Goal: Communication & Community: Answer question/provide support

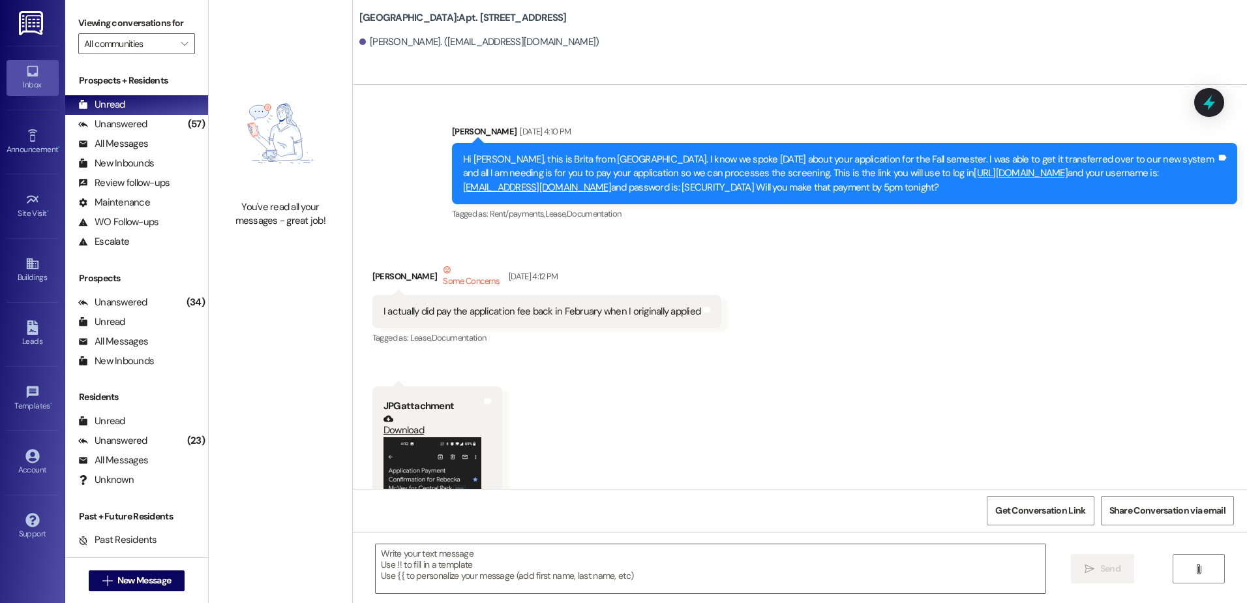
scroll to position [67085, 0]
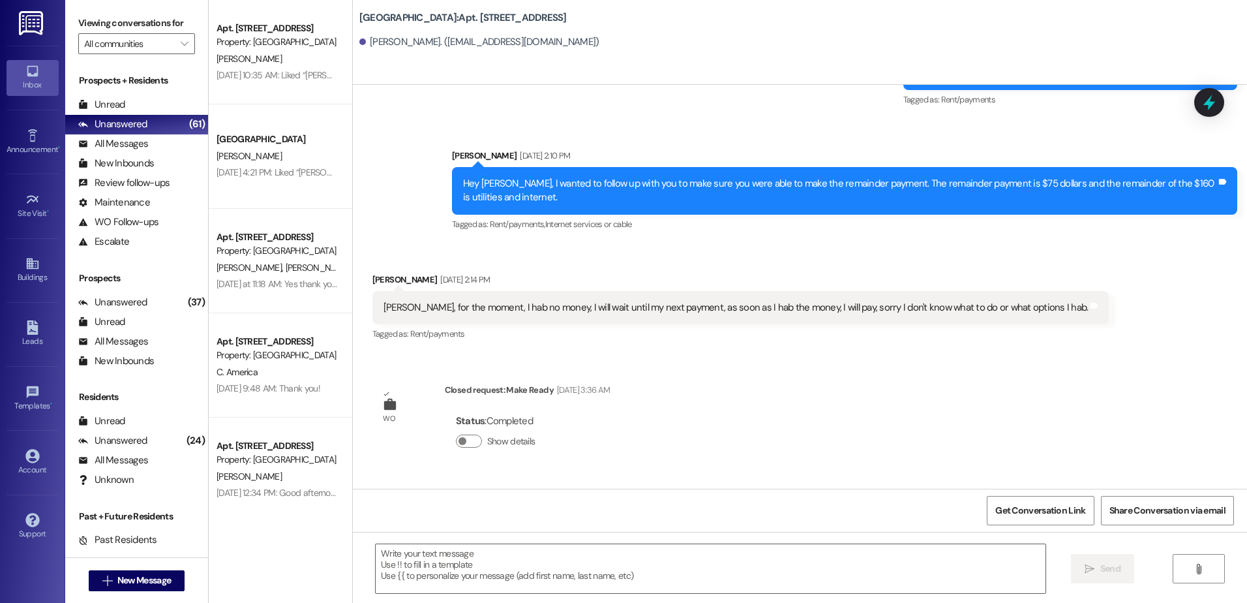
scroll to position [1783, 0]
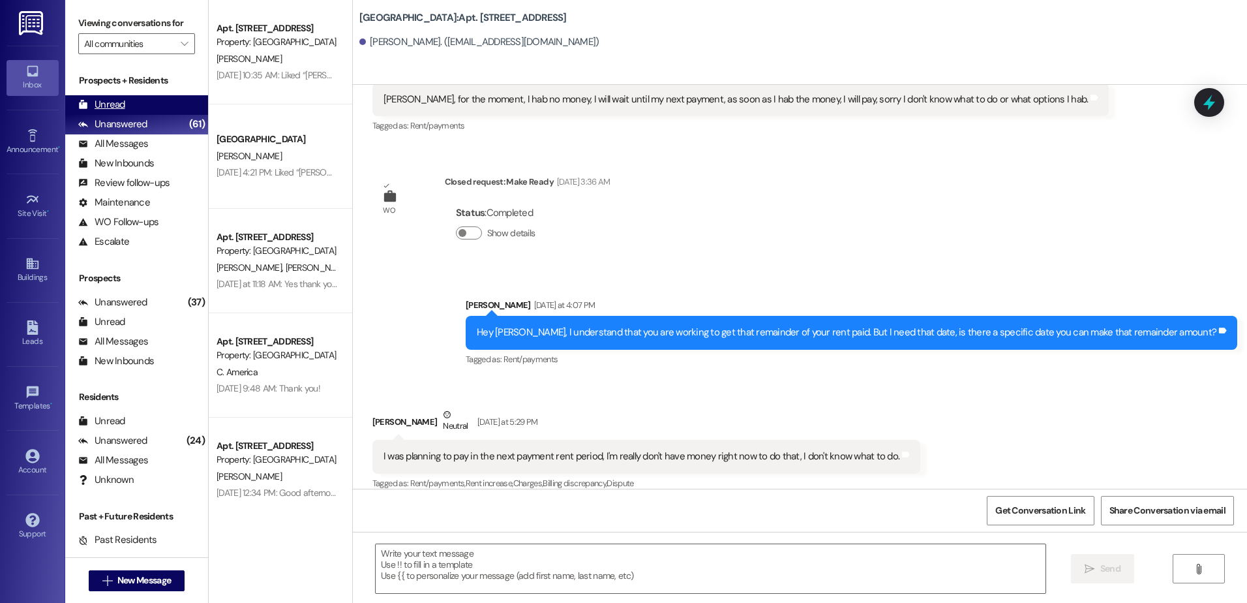
click at [123, 102] on div "Unread" at bounding box center [101, 105] width 47 height 14
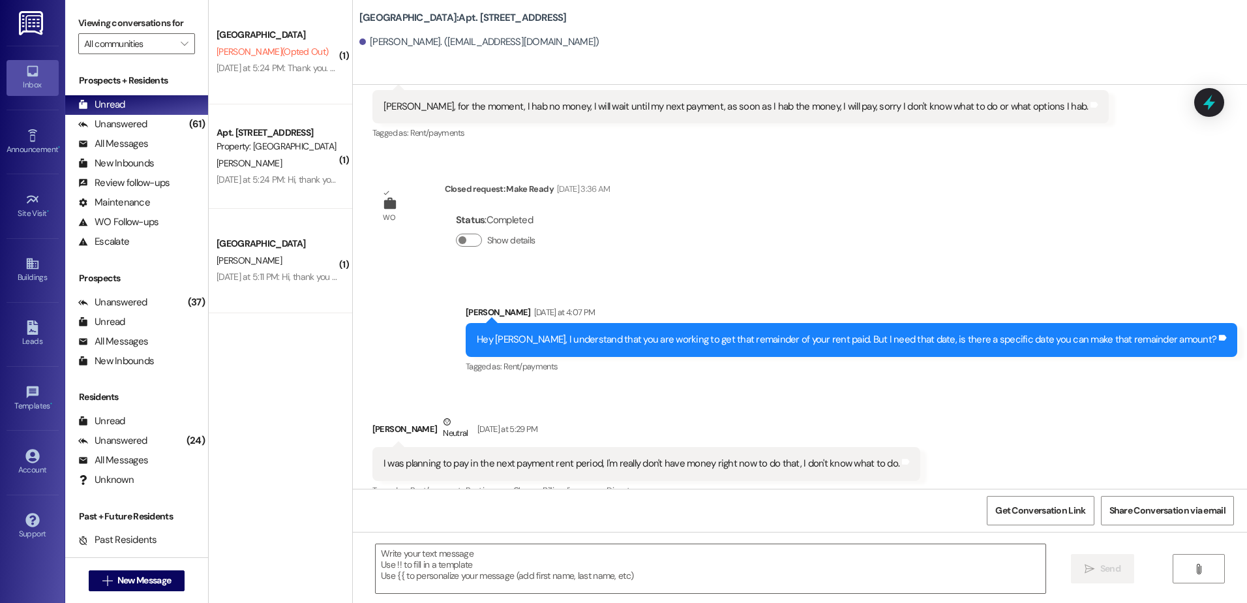
scroll to position [1893, 0]
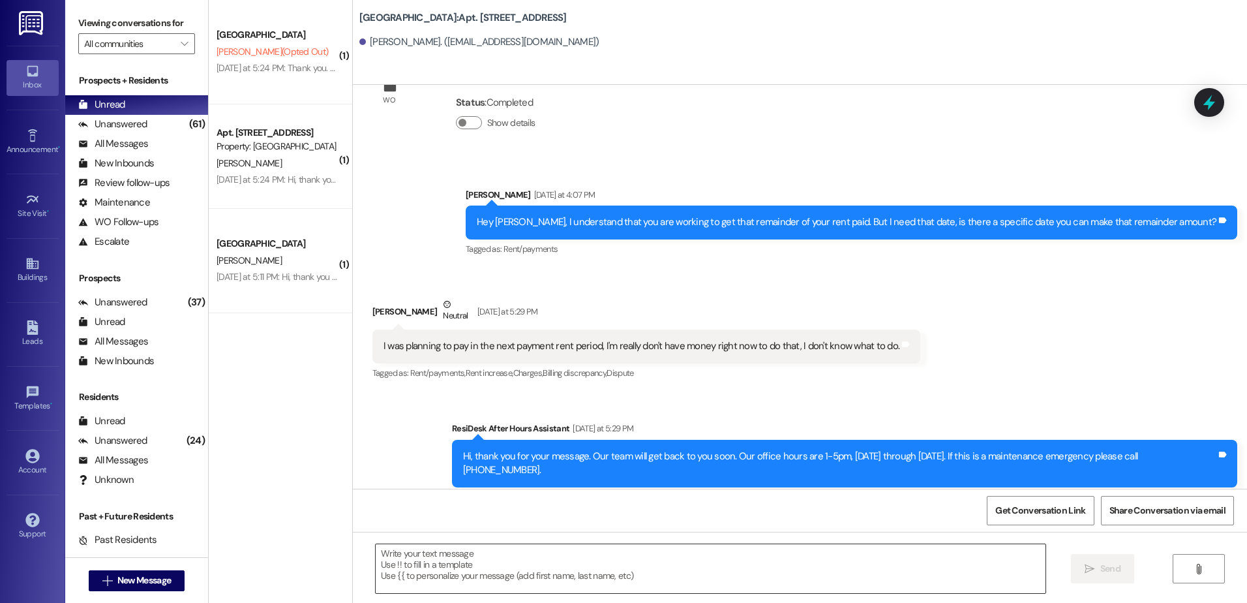
click at [421, 556] on textarea at bounding box center [710, 568] width 669 height 49
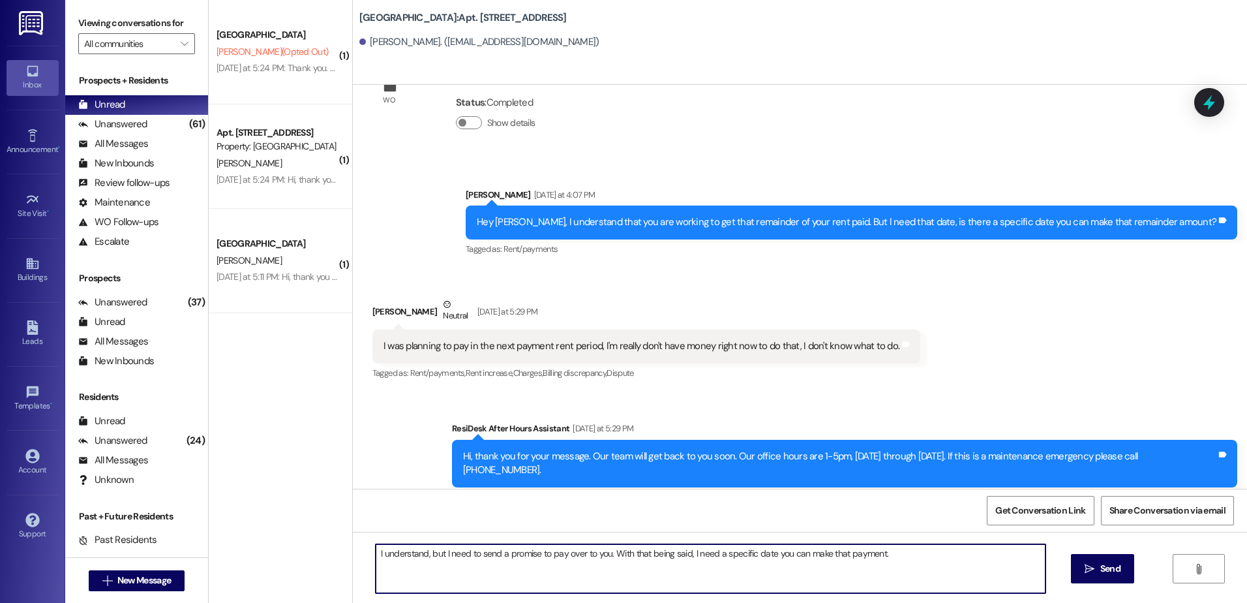
type textarea "I understand, but I need to send a promise to pay over to you. With that being …"
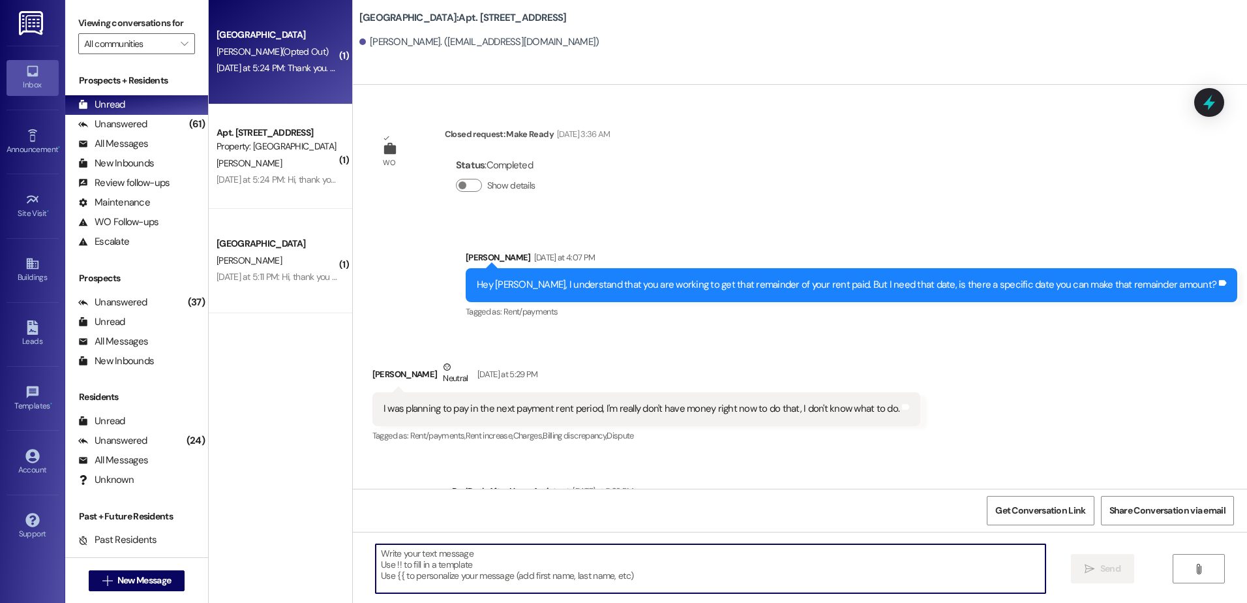
scroll to position [1783, 0]
